Goal: Task Accomplishment & Management: Use online tool/utility

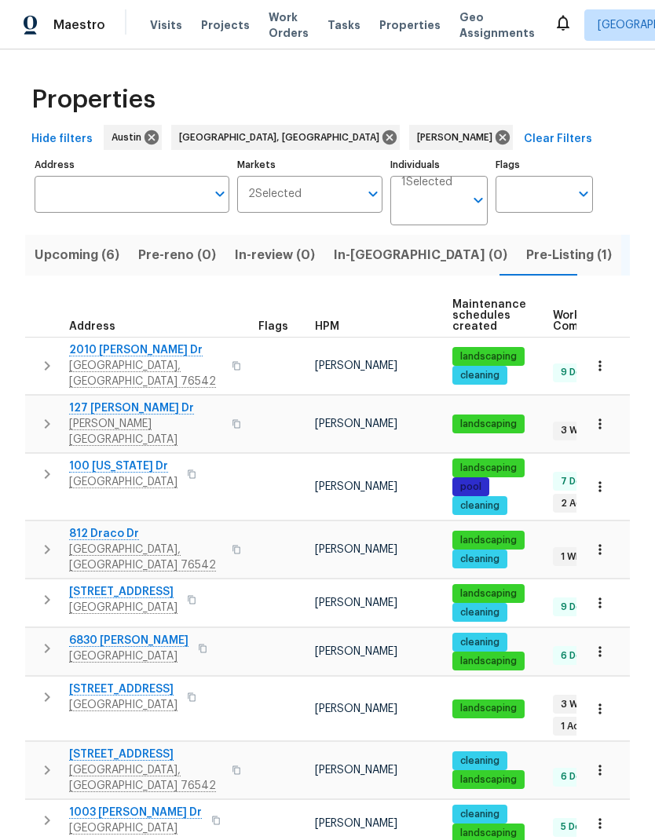
scroll to position [-102, 0]
click at [85, 250] on span "Upcoming (6)" at bounding box center [77, 255] width 85 height 22
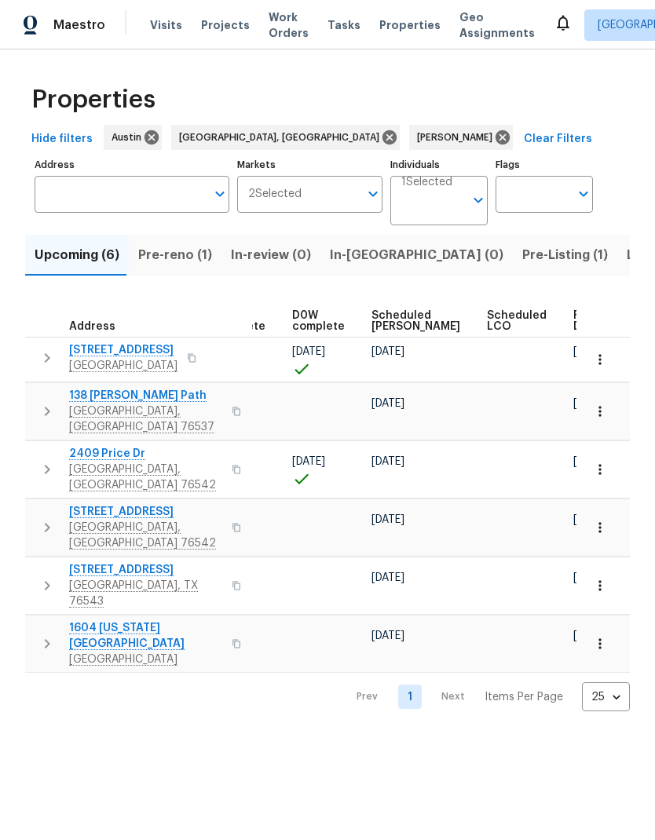
scroll to position [0, 393]
click at [574, 314] on span "Ready Date" at bounding box center [591, 321] width 35 height 22
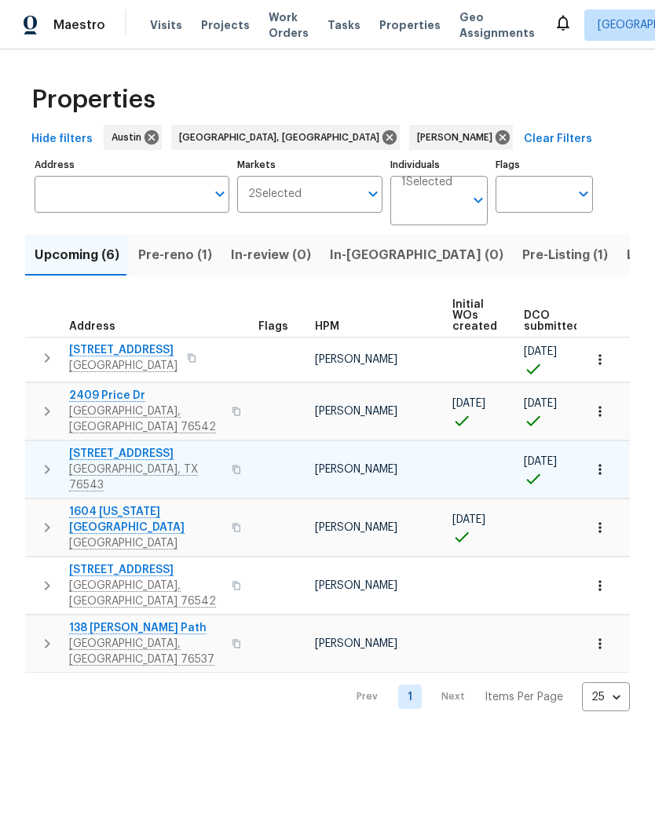
click at [605, 461] on icon "button" at bounding box center [600, 469] width 16 height 16
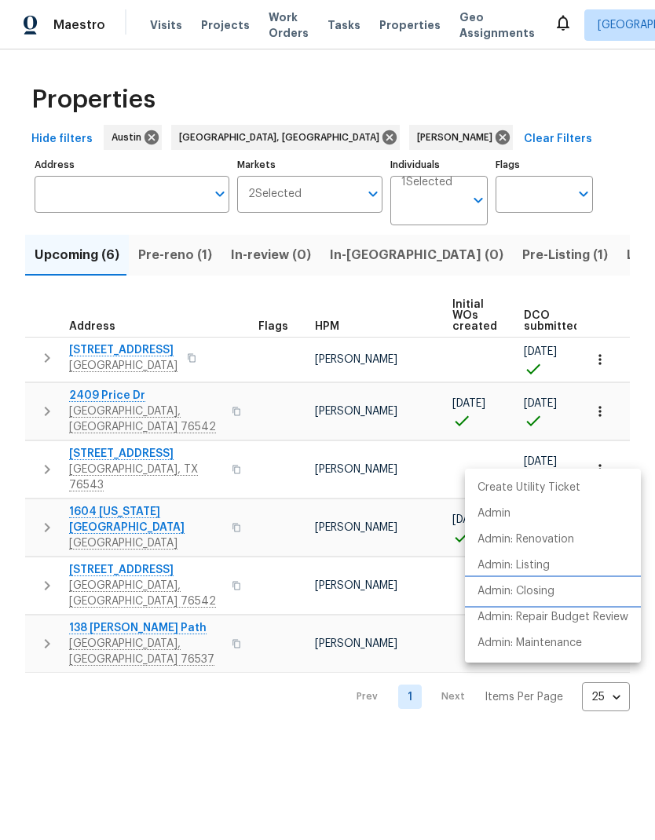
click at [571, 591] on li "Admin: Closing" at bounding box center [553, 591] width 176 height 26
click at [312, 737] on div at bounding box center [327, 420] width 655 height 840
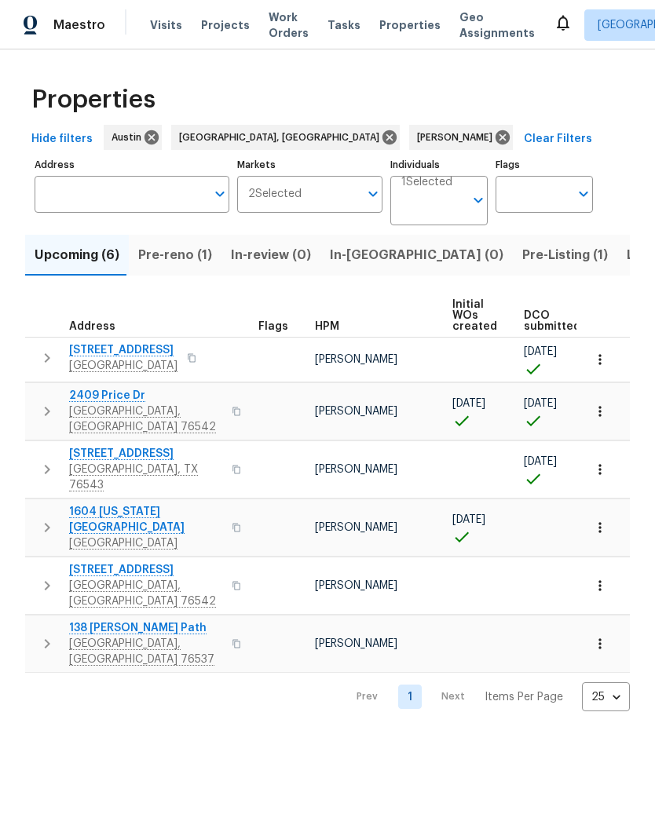
click at [345, 736] on html "Maestro Visits Projects Work Orders Tasks Properties Geo Assignments Albuquerqu…" at bounding box center [327, 368] width 655 height 736
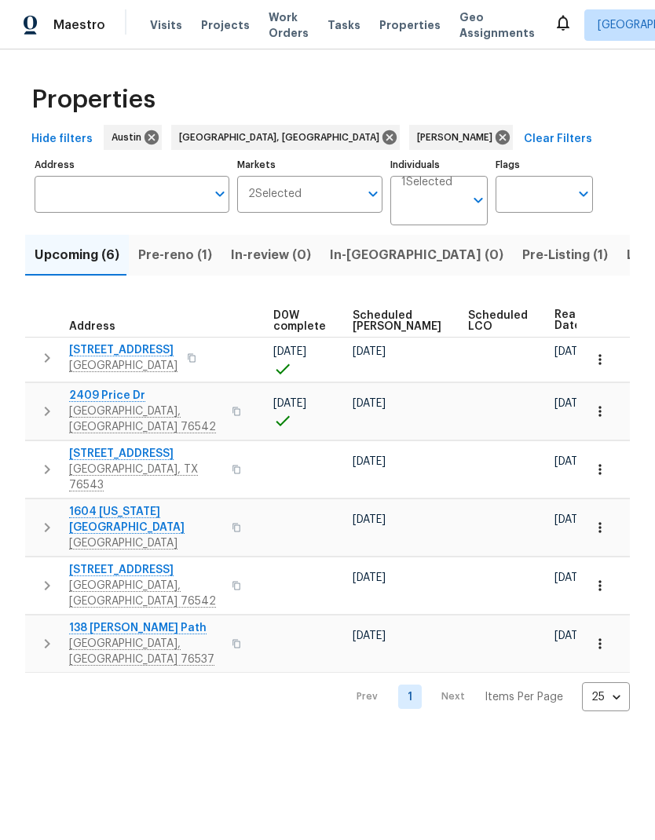
scroll to position [0, 412]
click at [602, 636] on icon "button" at bounding box center [600, 644] width 16 height 16
click at [465, 749] on div at bounding box center [327, 420] width 655 height 840
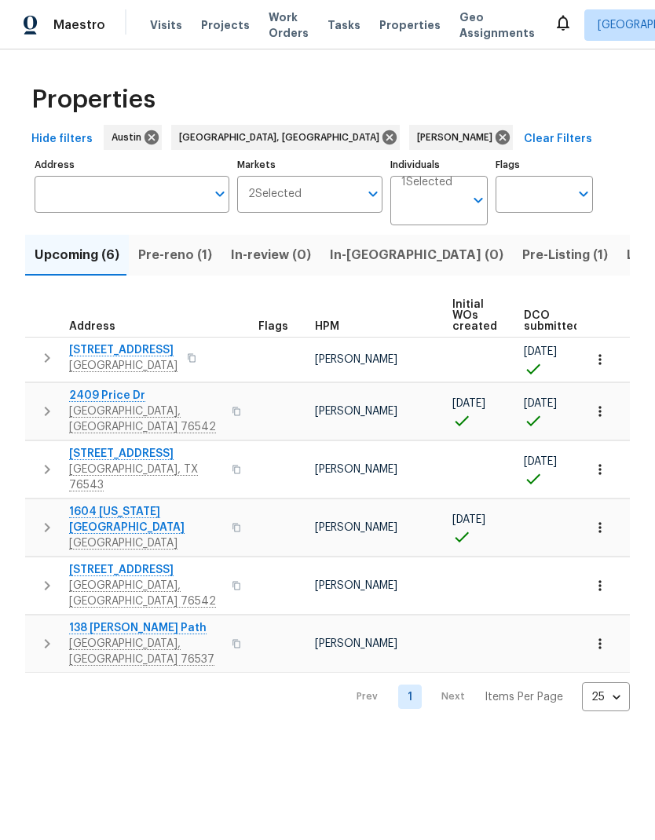
scroll to position [0, 0]
click at [607, 636] on icon "button" at bounding box center [600, 644] width 16 height 16
click at [529, 753] on div at bounding box center [327, 420] width 655 height 840
click at [123, 620] on span "138 [PERSON_NAME] Path" at bounding box center [145, 628] width 153 height 16
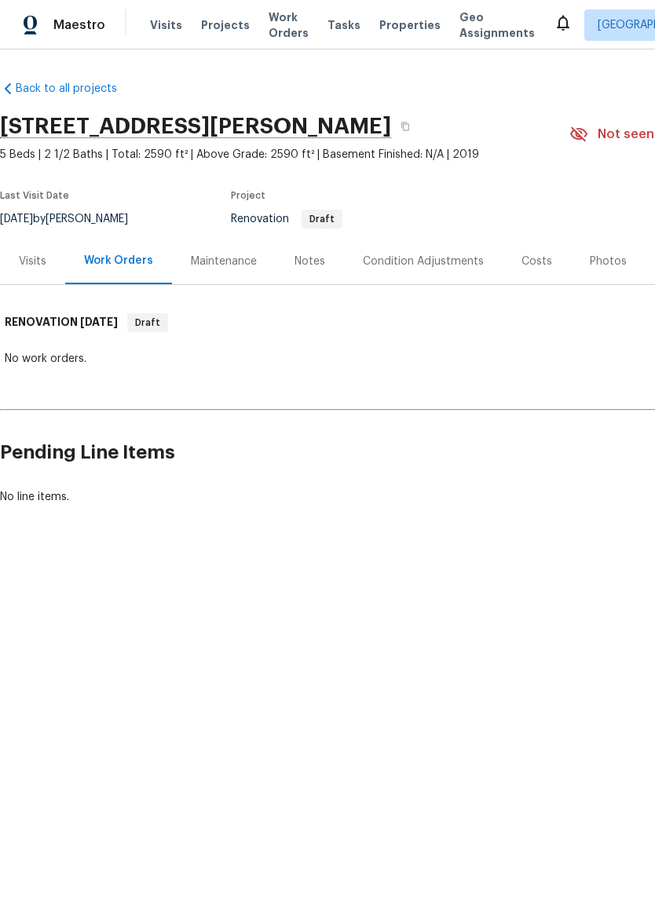
click at [31, 255] on div "Visits" at bounding box center [32, 261] width 27 height 16
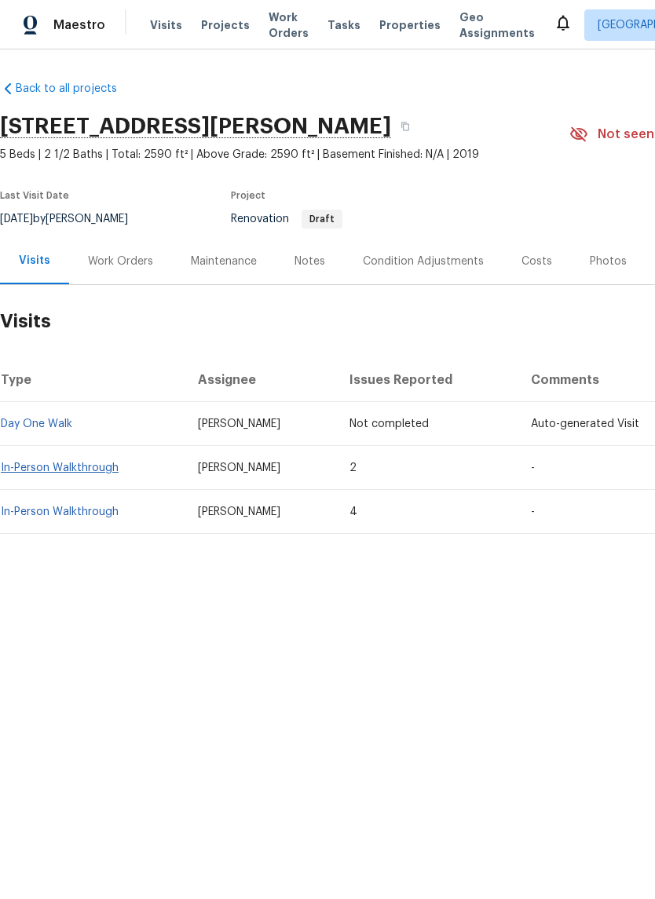
click at [111, 467] on link "In-Person Walkthrough" at bounding box center [60, 467] width 118 height 11
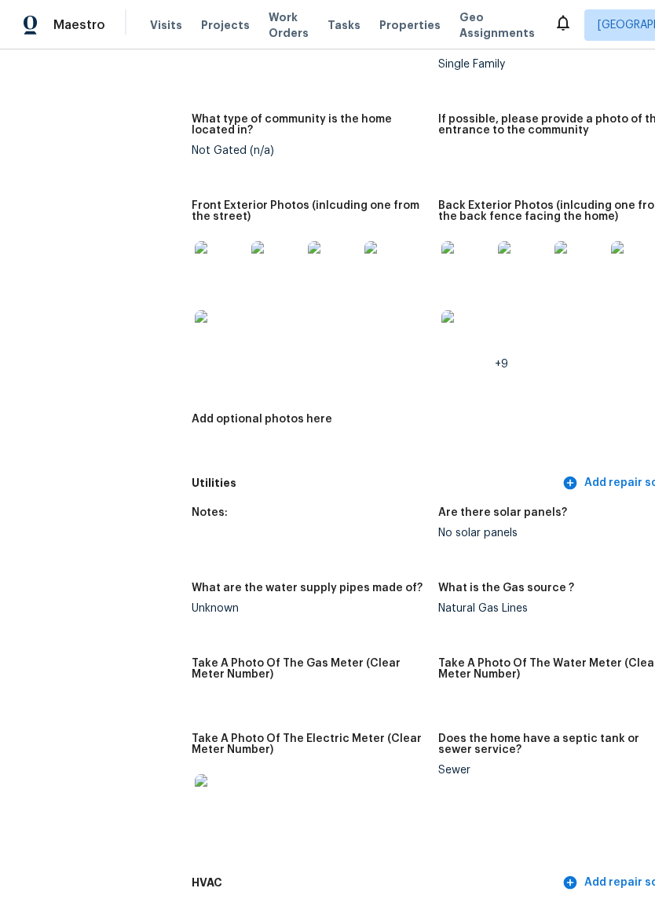
scroll to position [704, 0]
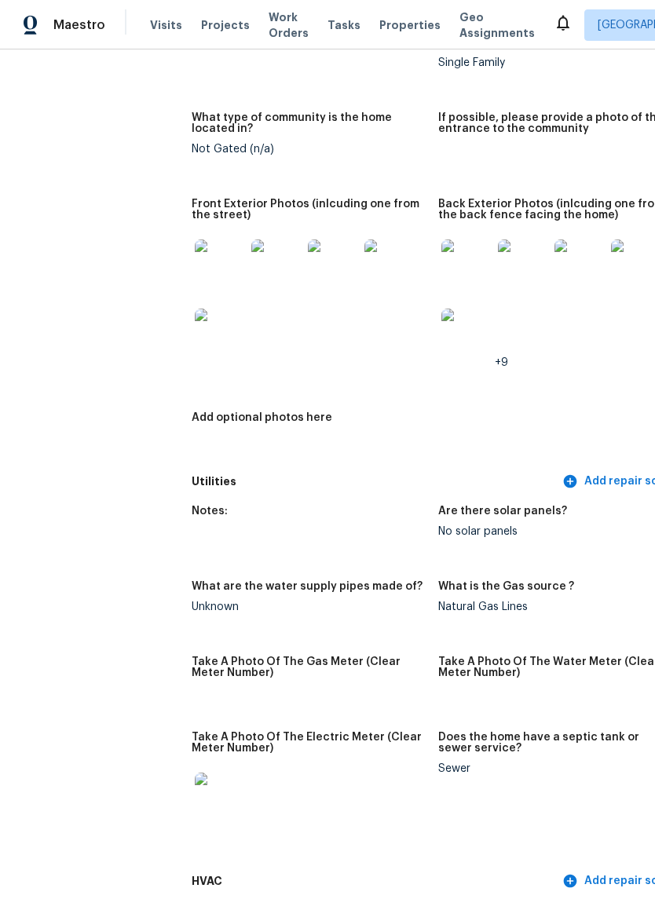
click at [195, 244] on img at bounding box center [220, 264] width 50 height 50
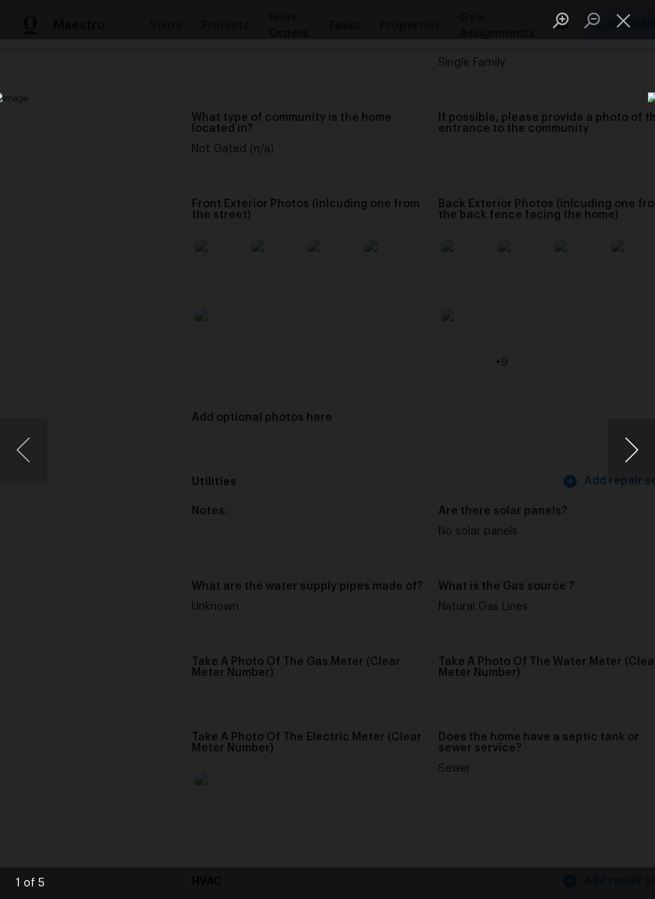
click at [616, 446] on button "Next image" at bounding box center [630, 449] width 47 height 63
click at [623, 442] on button "Next image" at bounding box center [630, 449] width 47 height 63
click at [623, 445] on button "Next image" at bounding box center [630, 449] width 47 height 63
click at [628, 442] on button "Next image" at bounding box center [630, 449] width 47 height 63
click at [629, 450] on button "Next image" at bounding box center [630, 449] width 47 height 63
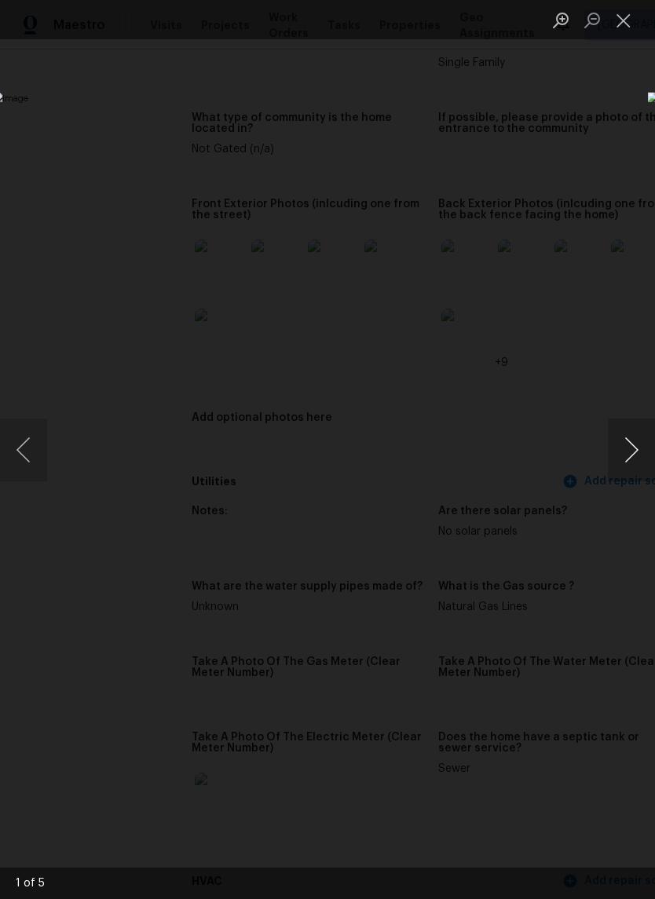
click at [629, 447] on button "Next image" at bounding box center [630, 449] width 47 height 63
click at [627, 438] on button "Next image" at bounding box center [630, 449] width 47 height 63
click at [632, 450] on button "Next image" at bounding box center [630, 449] width 47 height 63
click at [624, 455] on button "Next image" at bounding box center [630, 449] width 47 height 63
click at [632, 24] on button "Close lightbox" at bounding box center [622, 19] width 31 height 27
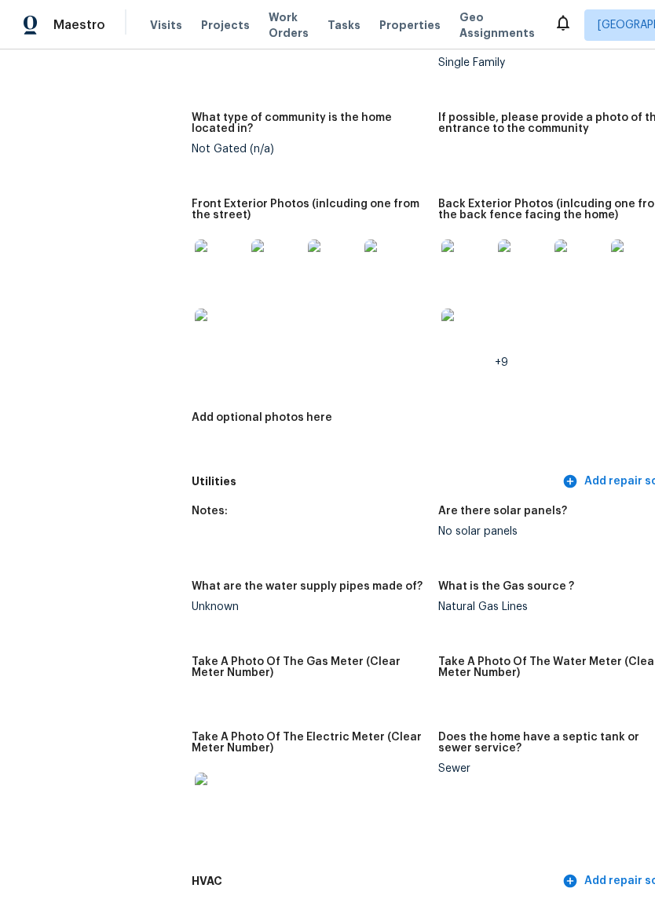
click at [441, 321] on img at bounding box center [466, 333] width 50 height 50
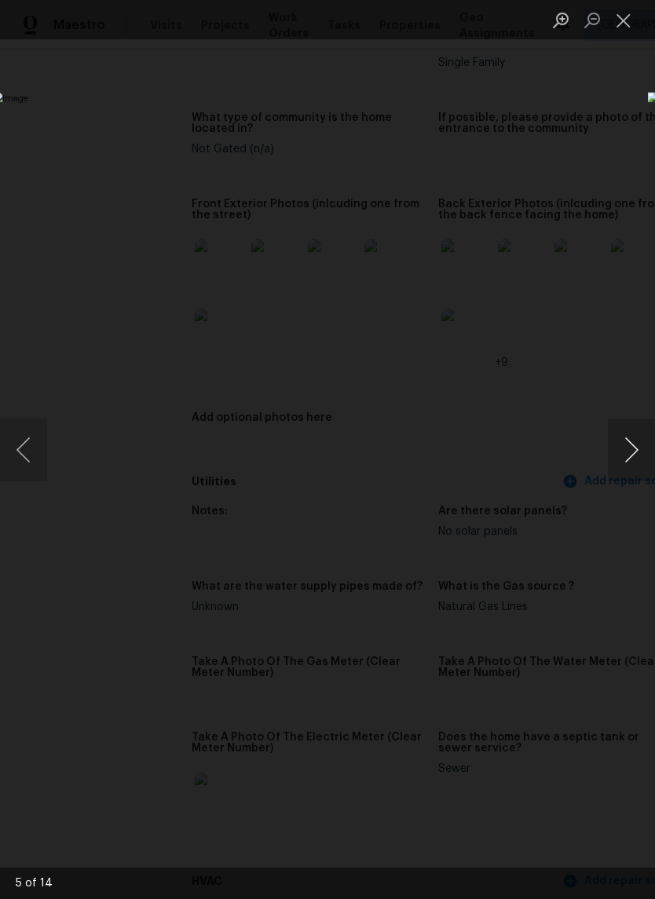
click at [626, 461] on button "Next image" at bounding box center [630, 449] width 47 height 63
click at [619, 450] on button "Next image" at bounding box center [630, 449] width 47 height 63
click at [622, 456] on button "Next image" at bounding box center [630, 449] width 47 height 63
click at [616, 450] on button "Next image" at bounding box center [630, 449] width 47 height 63
click at [629, 27] on button "Close lightbox" at bounding box center [622, 19] width 31 height 27
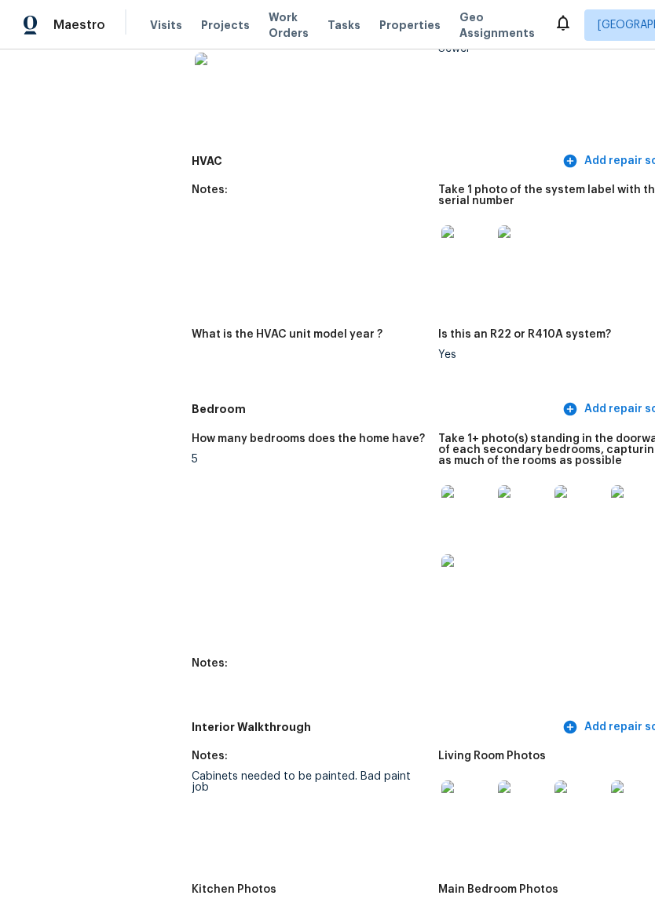
scroll to position [1424, 0]
click at [447, 491] on img at bounding box center [466, 509] width 50 height 50
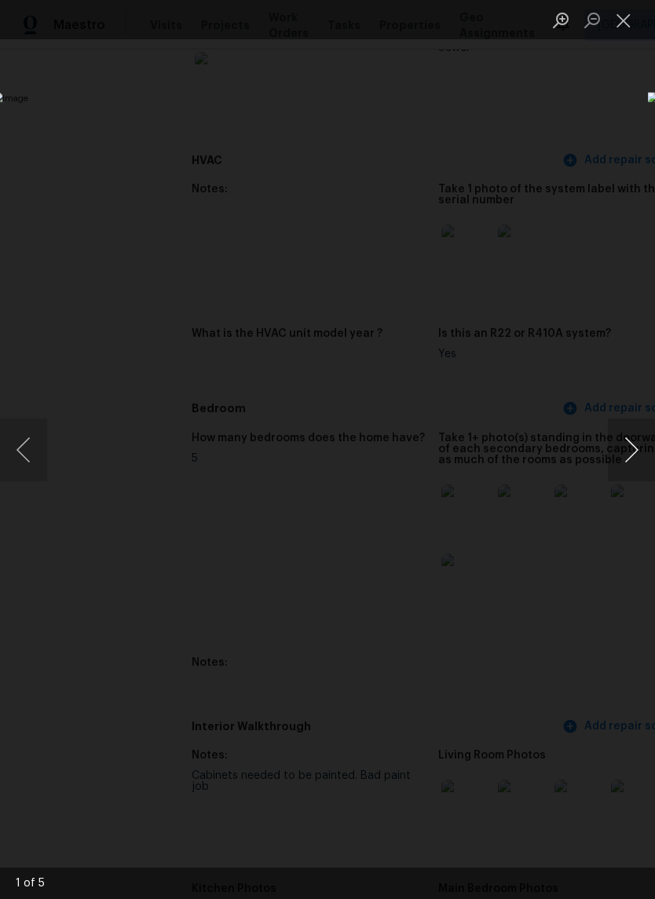
click at [627, 459] on button "Next image" at bounding box center [630, 449] width 47 height 63
click at [621, 450] on button "Next image" at bounding box center [630, 449] width 47 height 63
click at [623, 457] on button "Next image" at bounding box center [630, 449] width 47 height 63
click at [628, 438] on button "Next image" at bounding box center [630, 449] width 47 height 63
click at [632, 438] on button "Next image" at bounding box center [630, 449] width 47 height 63
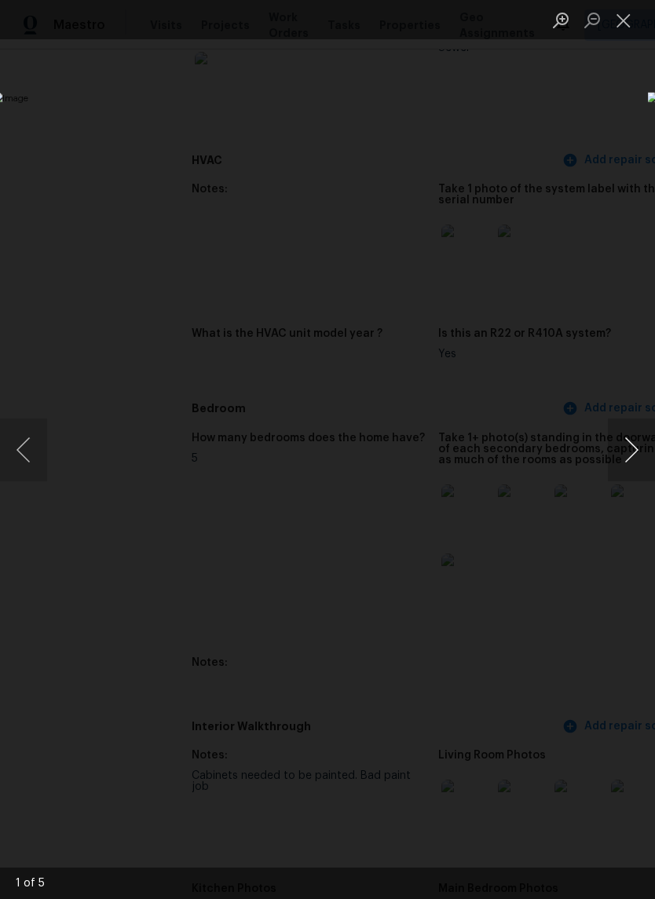
click at [633, 436] on button "Next image" at bounding box center [630, 449] width 47 height 63
click at [524, 675] on div "Lightbox" at bounding box center [327, 449] width 655 height 899
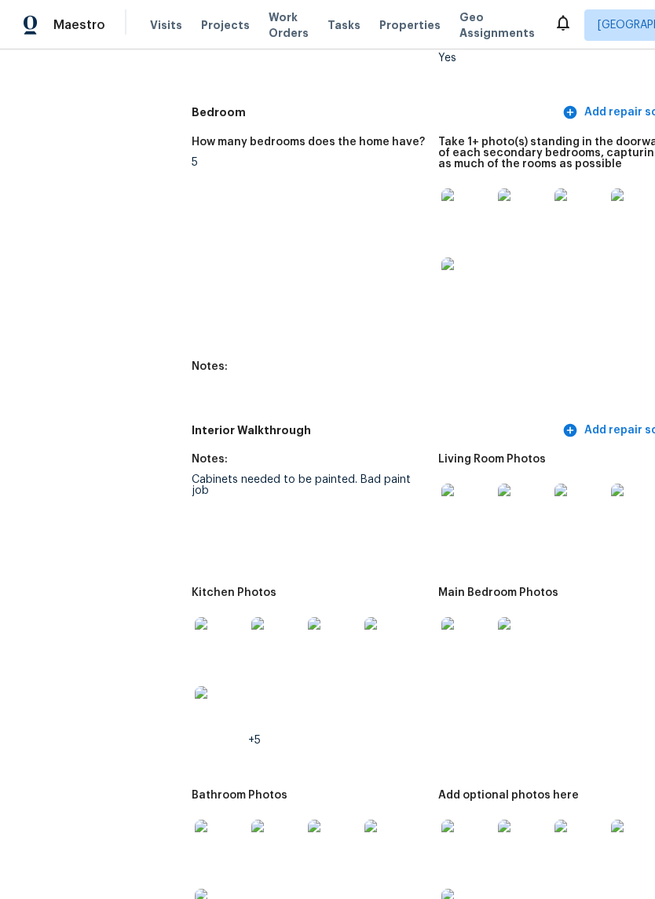
scroll to position [1720, 0]
click at [441, 492] on img at bounding box center [466, 508] width 50 height 50
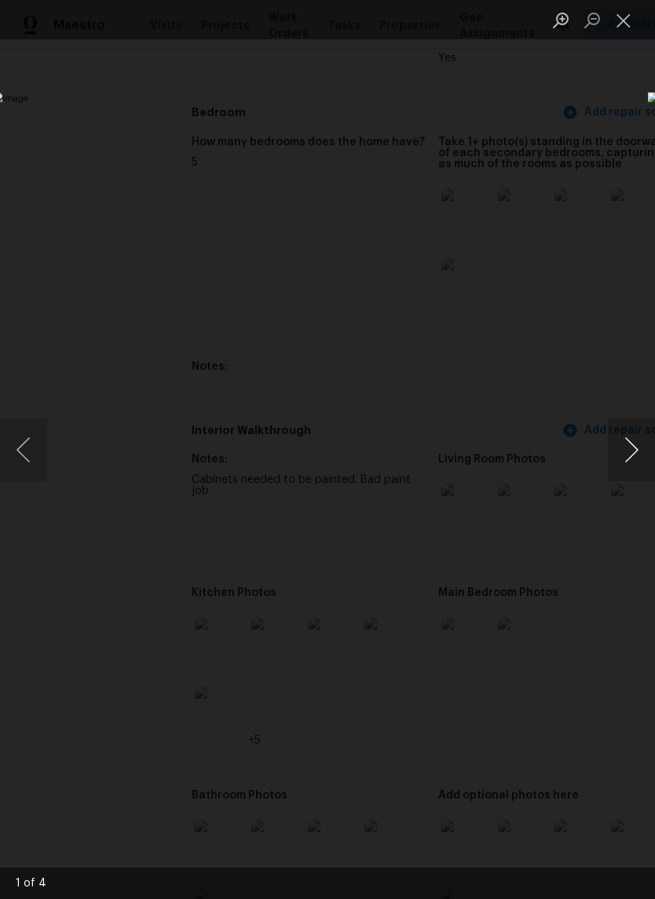
click at [623, 454] on button "Next image" at bounding box center [630, 449] width 47 height 63
click at [618, 455] on button "Next image" at bounding box center [630, 449] width 47 height 63
click at [625, 447] on button "Next image" at bounding box center [630, 449] width 47 height 63
click at [629, 438] on button "Next image" at bounding box center [630, 449] width 47 height 63
click at [629, 439] on button "Next image" at bounding box center [630, 449] width 47 height 63
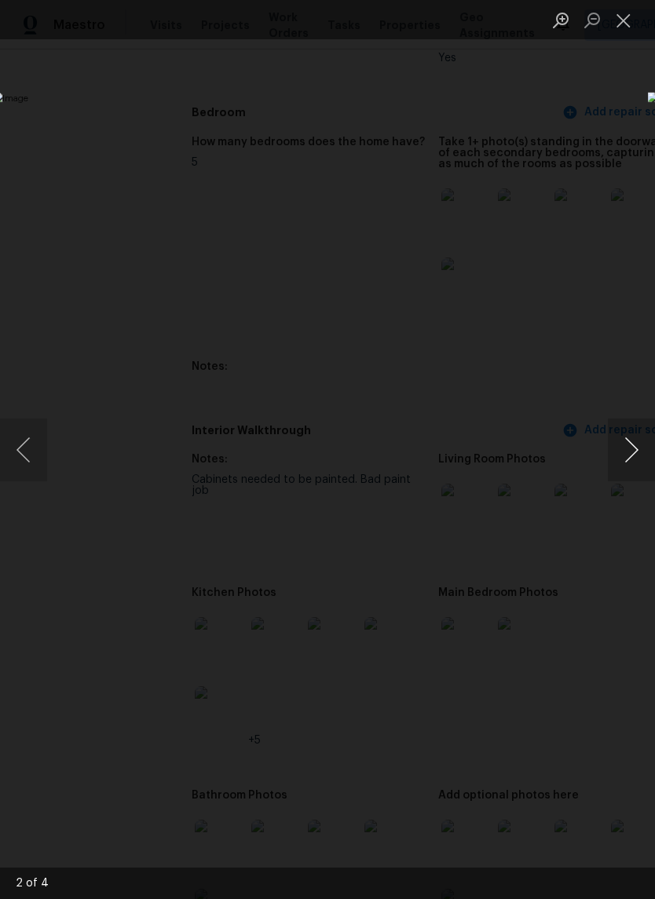
click at [632, 451] on button "Next image" at bounding box center [630, 449] width 47 height 63
click at [631, 454] on button "Next image" at bounding box center [630, 449] width 47 height 63
click at [604, 219] on div "Lightbox" at bounding box center [327, 449] width 655 height 899
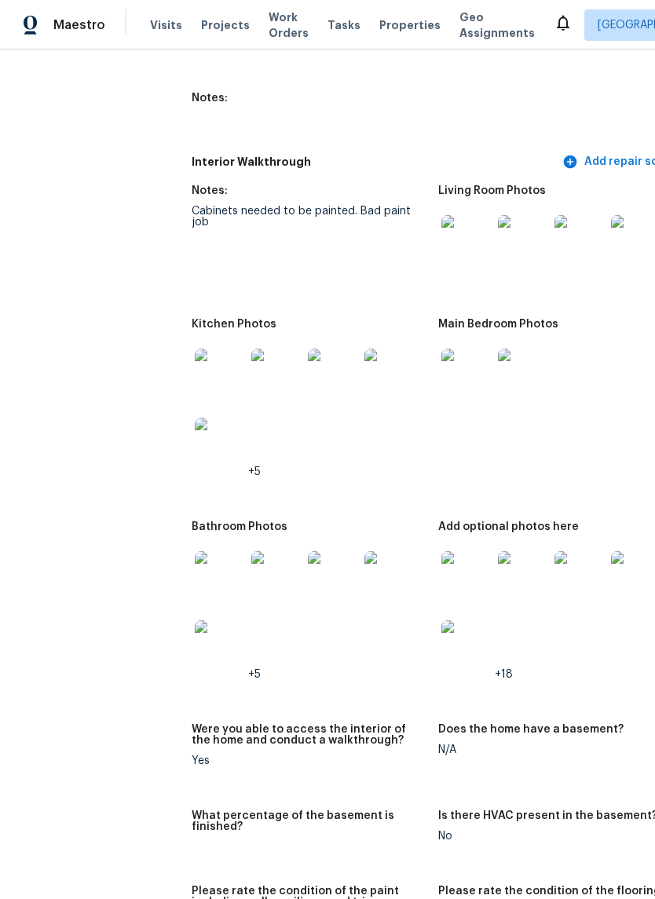
scroll to position [1992, 0]
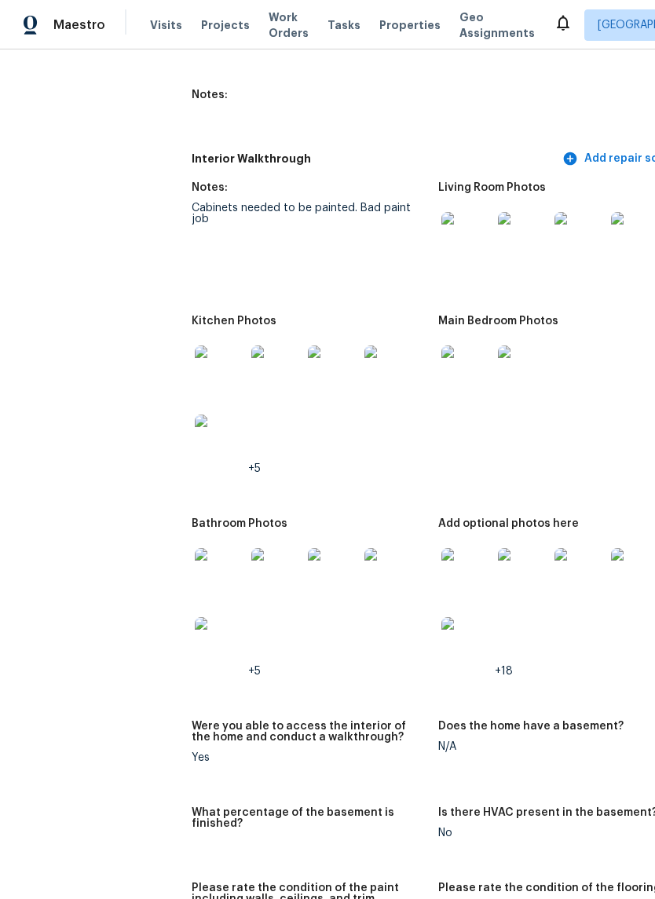
click at [195, 361] on img at bounding box center [220, 370] width 50 height 50
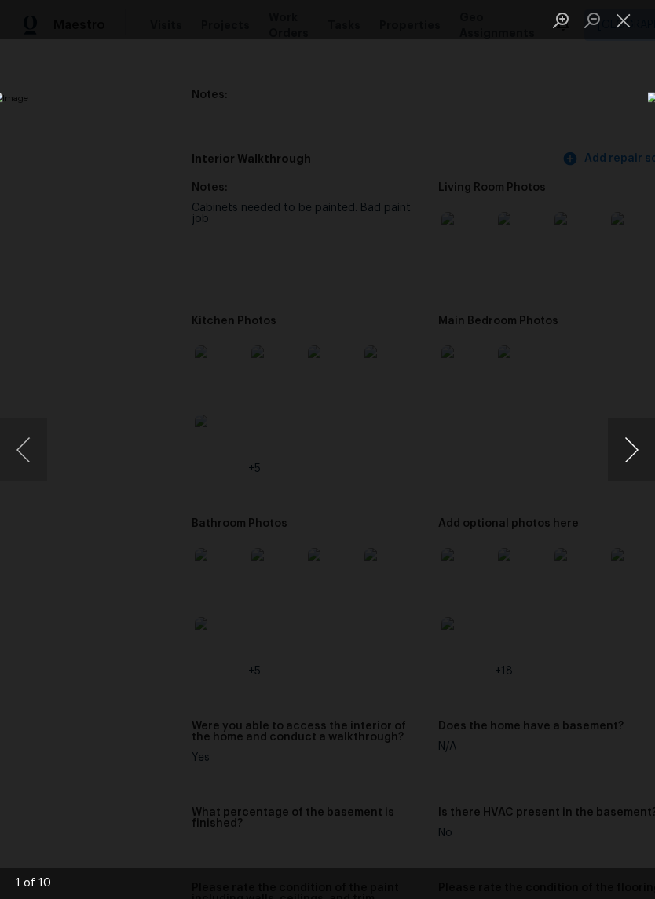
click at [619, 446] on button "Next image" at bounding box center [630, 449] width 47 height 63
click at [624, 439] on button "Next image" at bounding box center [630, 449] width 47 height 63
click at [625, 439] on button "Next image" at bounding box center [630, 449] width 47 height 63
click at [636, 455] on button "Next image" at bounding box center [630, 449] width 47 height 63
click at [636, 454] on button "Next image" at bounding box center [630, 449] width 47 height 63
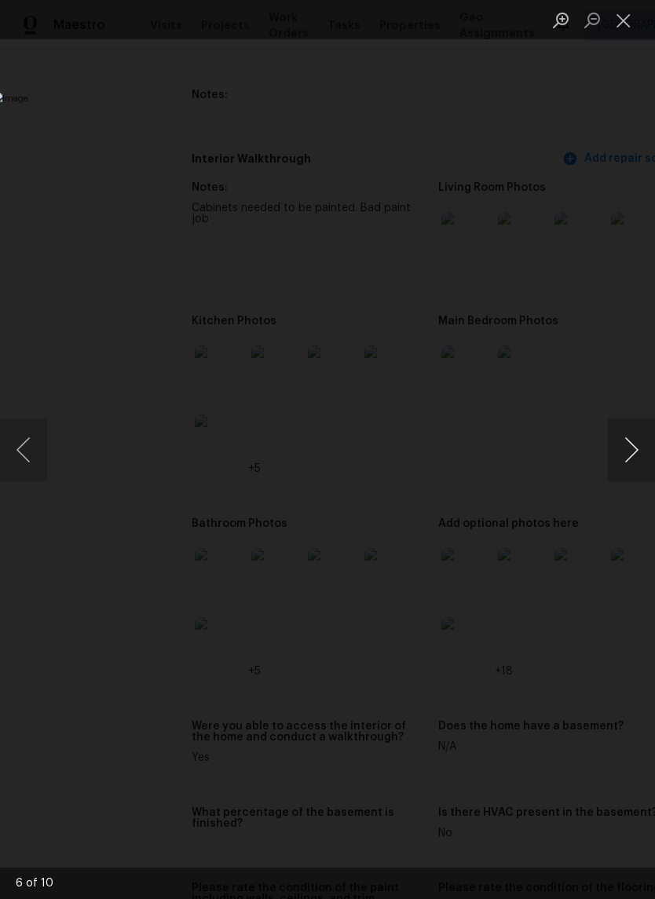
click at [625, 443] on button "Next image" at bounding box center [630, 449] width 47 height 63
click at [628, 446] on button "Next image" at bounding box center [630, 449] width 47 height 63
click at [611, 32] on button "Close lightbox" at bounding box center [622, 19] width 31 height 27
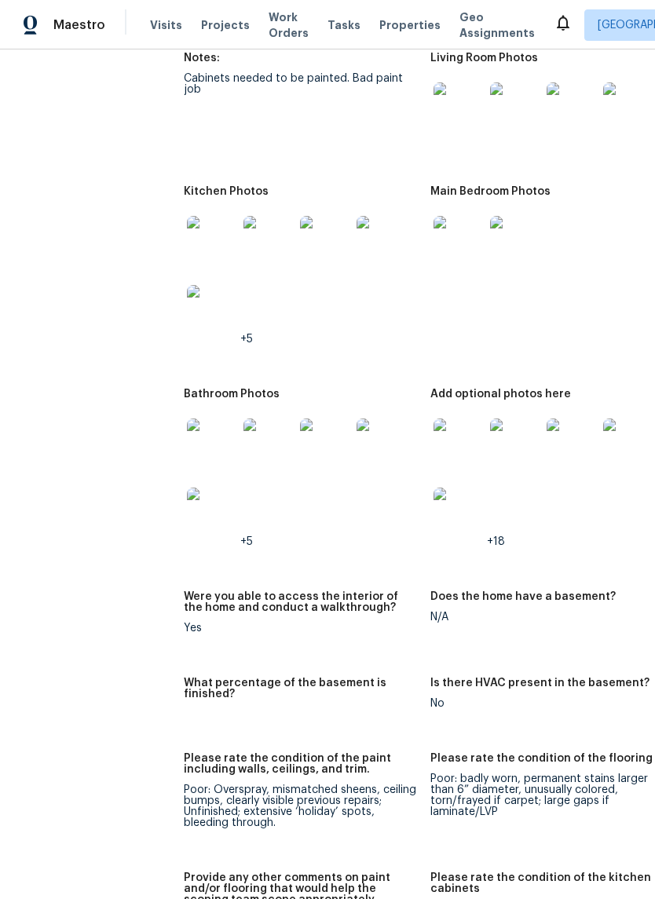
scroll to position [2122, 8]
click at [187, 434] on img at bounding box center [212, 443] width 50 height 50
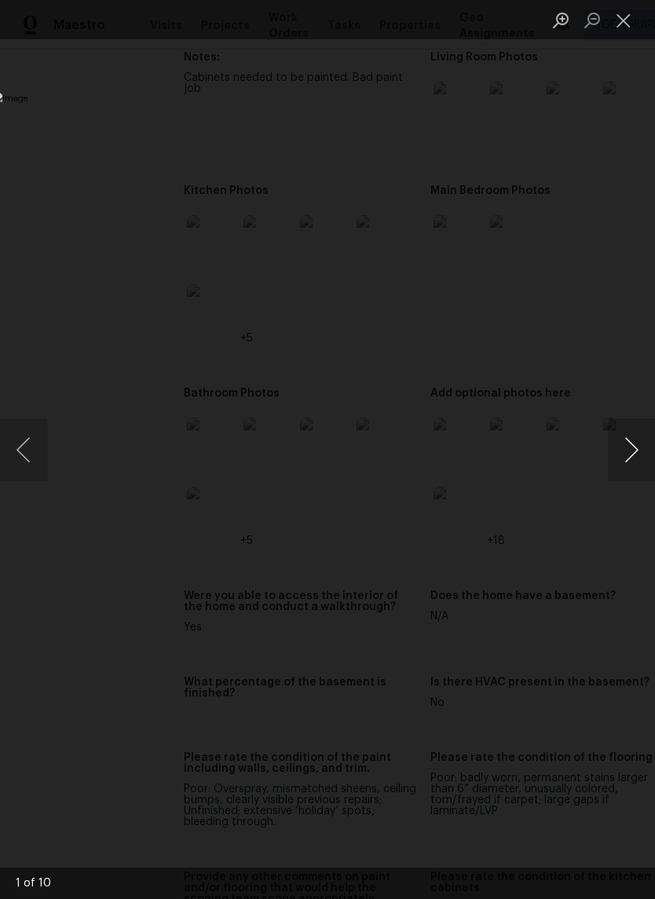
click at [615, 455] on button "Next image" at bounding box center [630, 449] width 47 height 63
click at [621, 449] on button "Next image" at bounding box center [630, 449] width 47 height 63
click at [622, 448] on button "Next image" at bounding box center [630, 449] width 47 height 63
click at [627, 447] on button "Next image" at bounding box center [630, 449] width 47 height 63
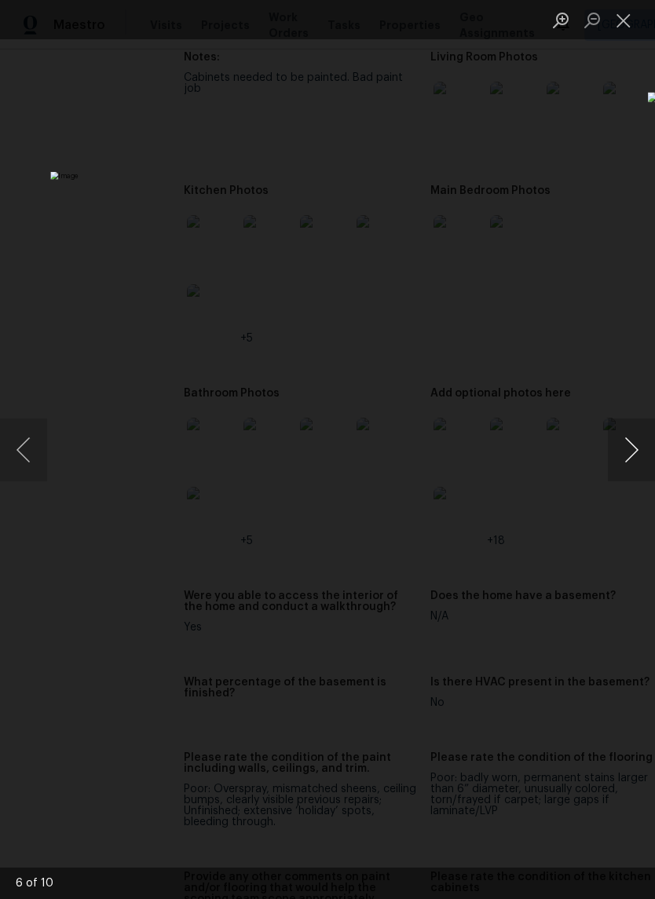
click at [629, 439] on button "Next image" at bounding box center [630, 449] width 47 height 63
click at [621, 33] on button "Close lightbox" at bounding box center [622, 19] width 31 height 27
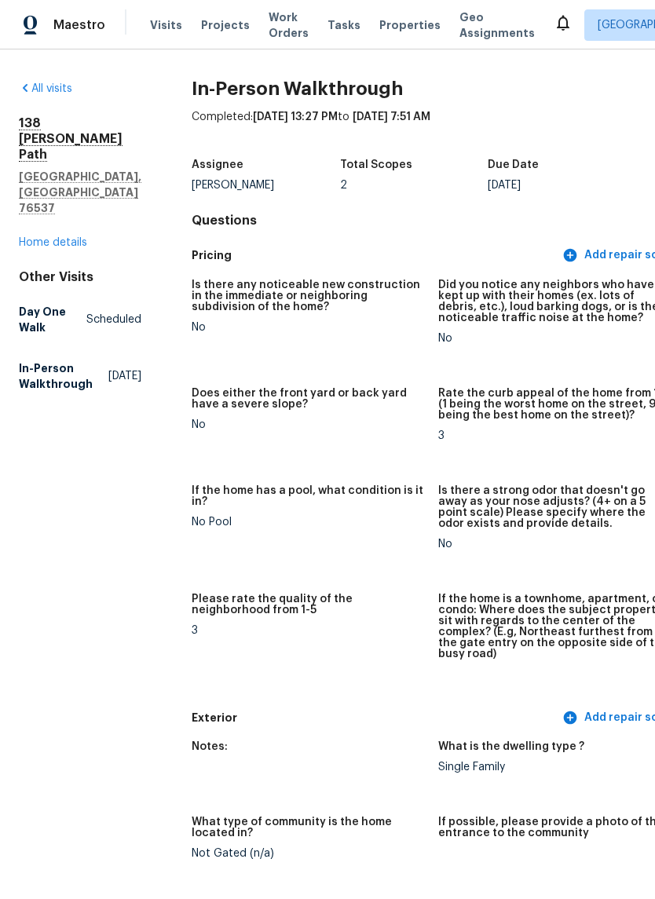
scroll to position [0, 0]
click at [67, 237] on link "Home details" at bounding box center [53, 242] width 68 height 11
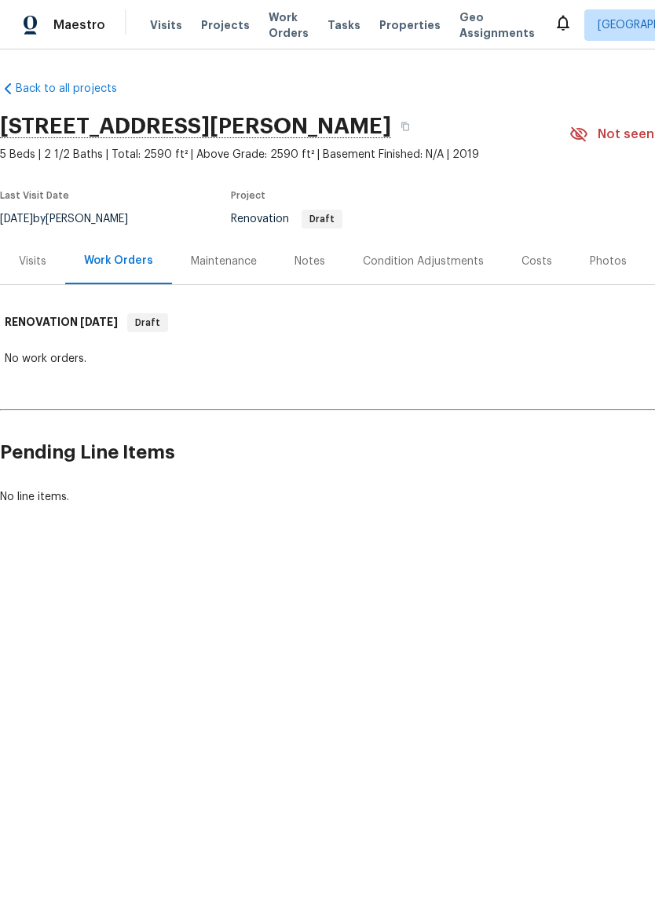
click at [442, 272] on div "Condition Adjustments" at bounding box center [423, 261] width 159 height 46
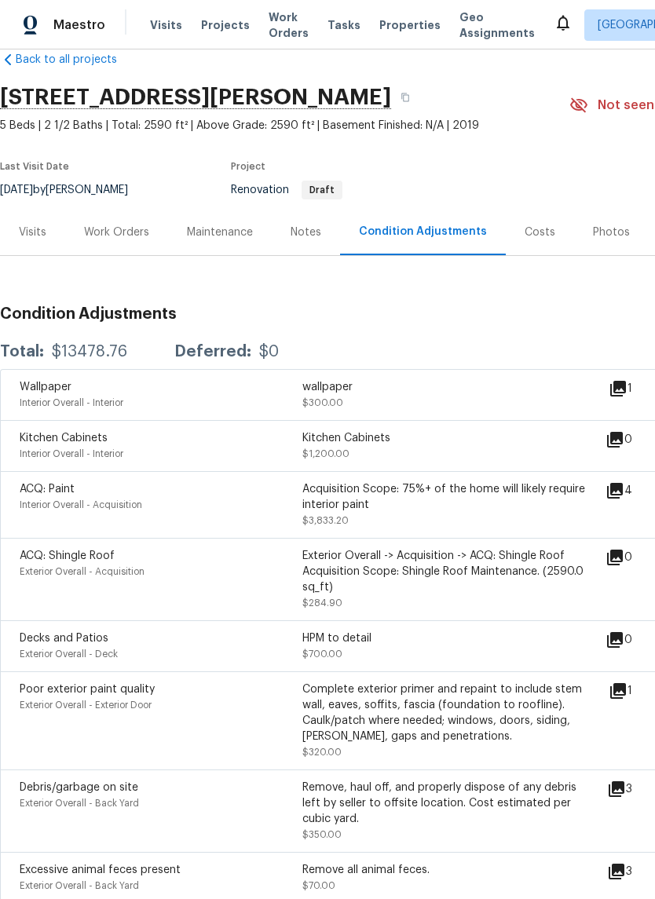
scroll to position [31, 0]
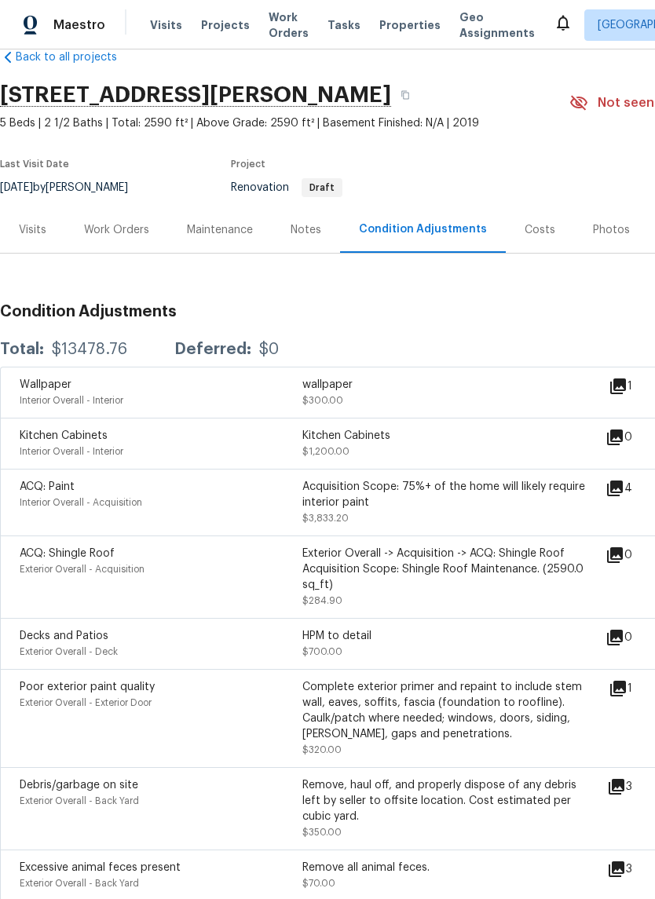
click at [622, 436] on icon at bounding box center [615, 437] width 16 height 16
click at [622, 444] on icon at bounding box center [615, 437] width 16 height 16
click at [370, 442] on div "Kitchen Cabinets" at bounding box center [443, 436] width 283 height 16
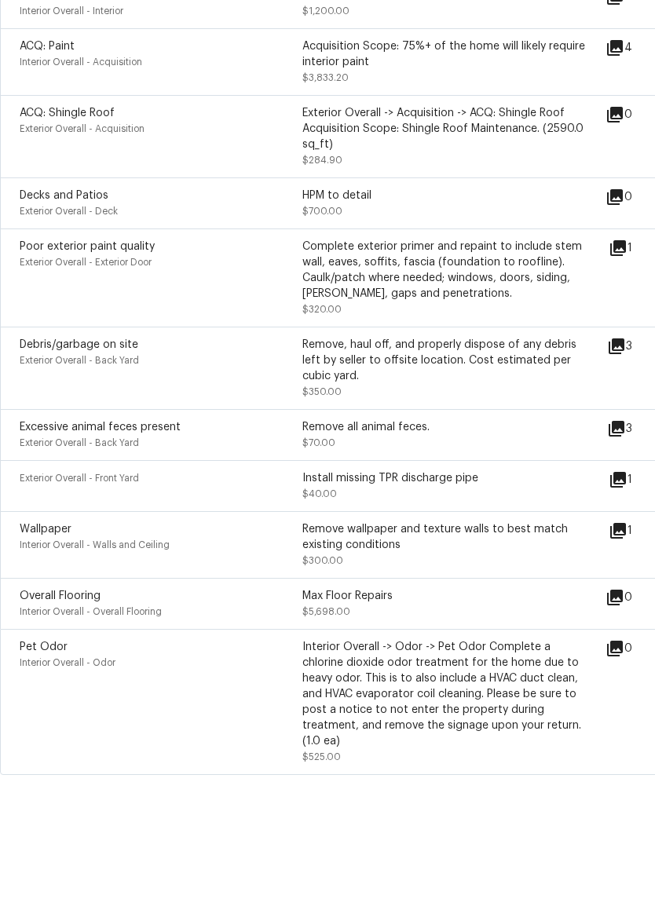
scroll to position [38, 0]
click at [627, 529] on icon at bounding box center [617, 538] width 19 height 19
